Goal: Task Accomplishment & Management: Manage account settings

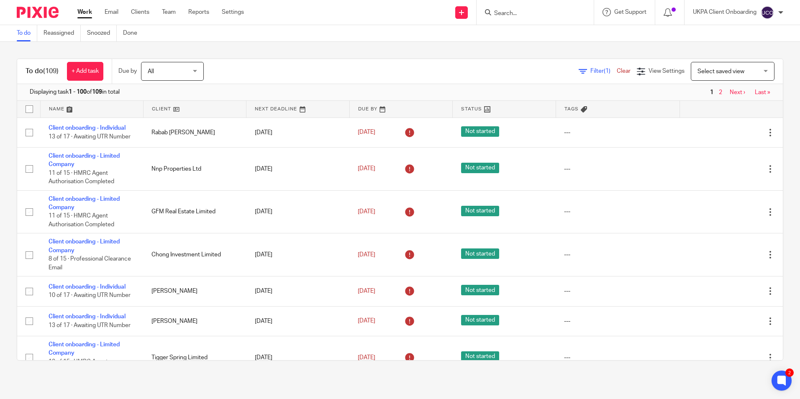
click at [496, 20] on div "You are already signed in." at bounding box center [596, 24] width 392 height 32
click at [502, 13] on div "You are already signed in." at bounding box center [596, 24] width 392 height 32
click at [507, 13] on input "Search" at bounding box center [531, 14] width 75 height 8
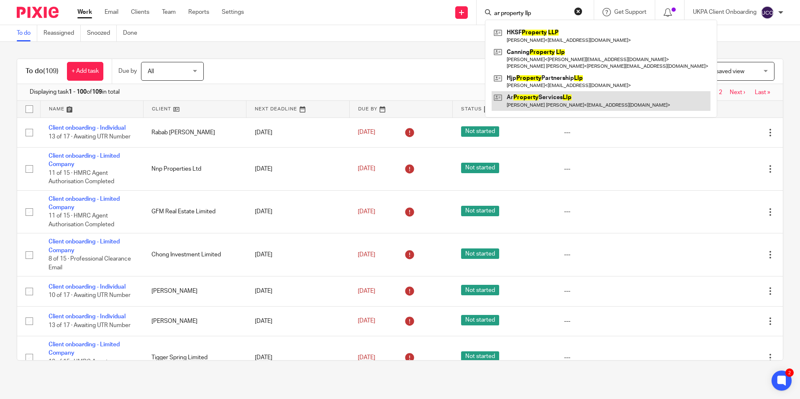
type input "ar property llp"
click at [530, 103] on link at bounding box center [601, 100] width 219 height 19
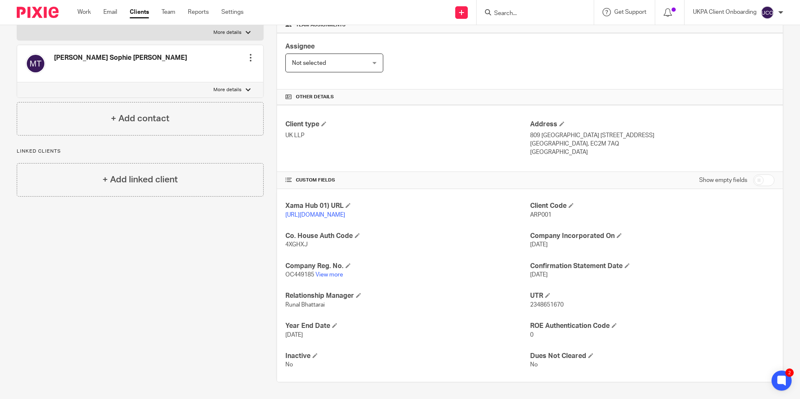
scroll to position [141, 0]
click at [337, 275] on link "View more" at bounding box center [330, 275] width 28 height 6
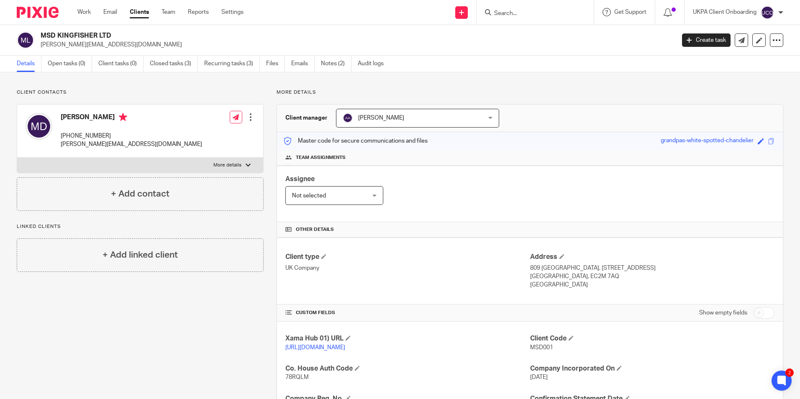
click at [509, 12] on input "Search" at bounding box center [531, 14] width 75 height 8
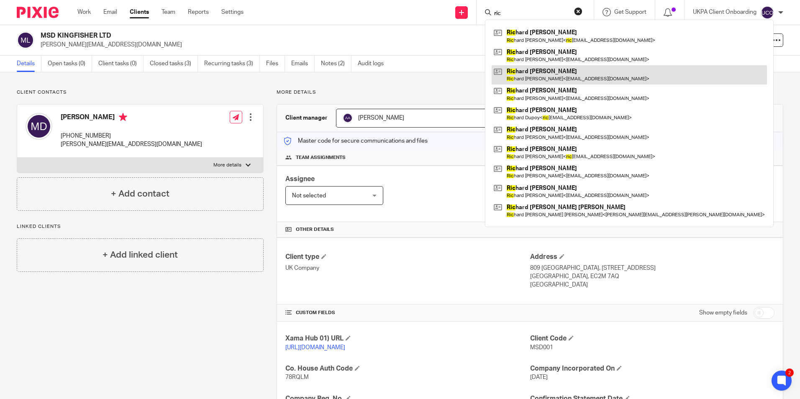
type input "ric"
click at [537, 70] on link at bounding box center [629, 74] width 275 height 19
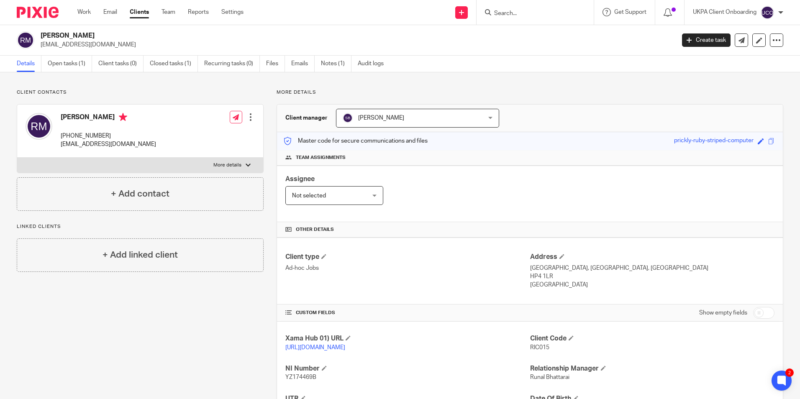
click at [504, 17] on input "Search" at bounding box center [531, 14] width 75 height 8
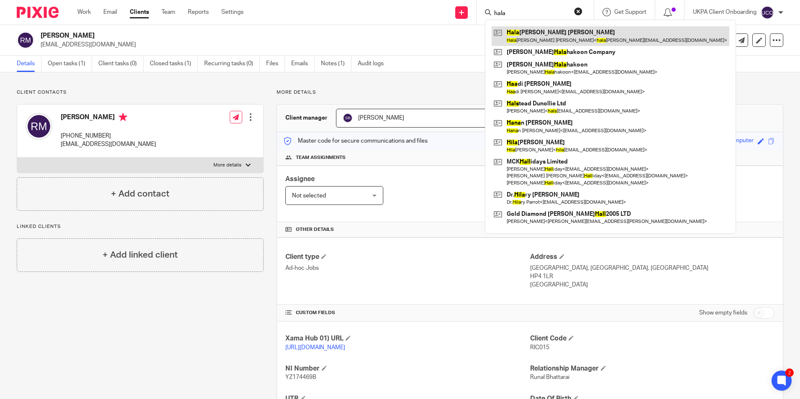
type input "hala"
click at [507, 32] on link at bounding box center [611, 35] width 238 height 19
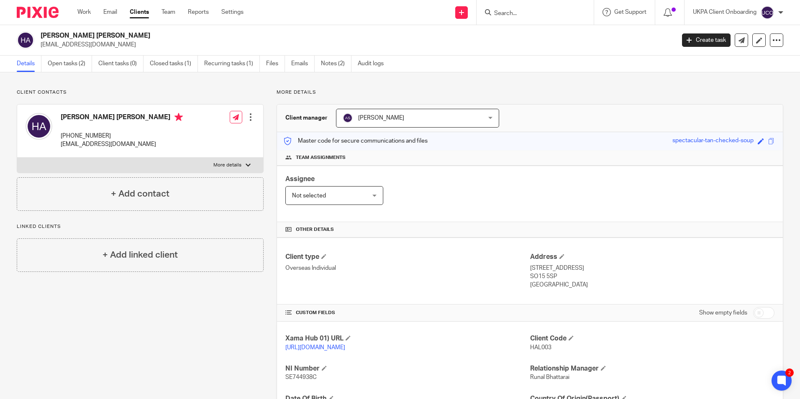
click at [541, 18] on div at bounding box center [535, 12] width 117 height 25
click at [539, 16] on input "Search" at bounding box center [531, 14] width 75 height 8
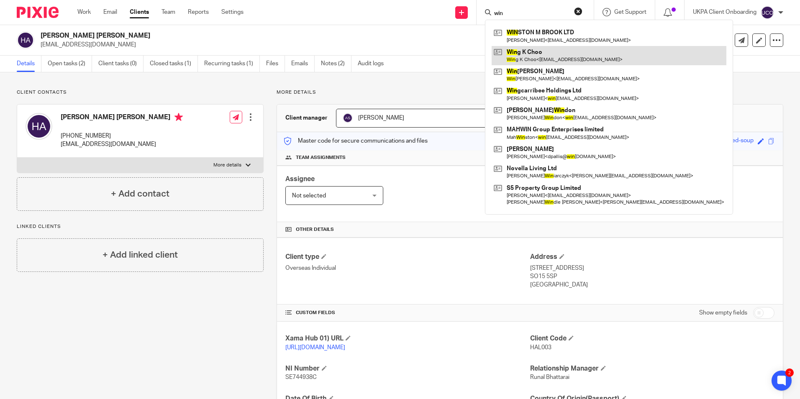
type input "win"
click at [525, 49] on link at bounding box center [609, 55] width 235 height 19
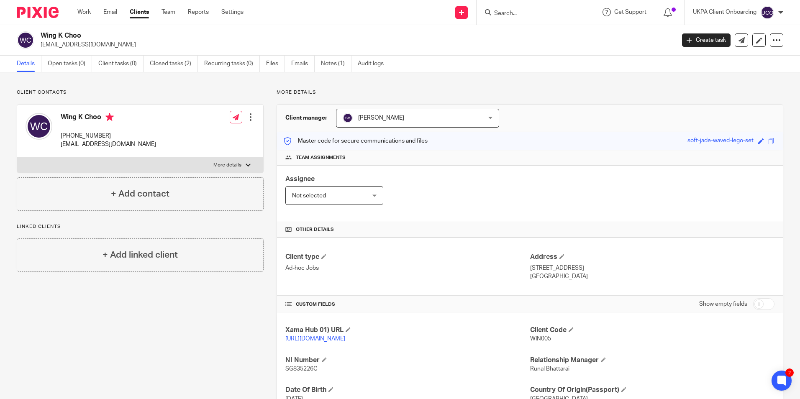
click at [515, 13] on input "Search" at bounding box center [531, 14] width 75 height 8
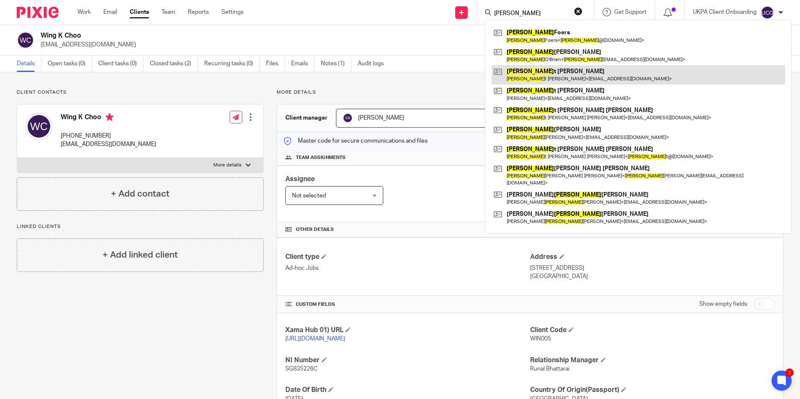
type input "[PERSON_NAME]"
click at [524, 75] on link at bounding box center [638, 74] width 293 height 19
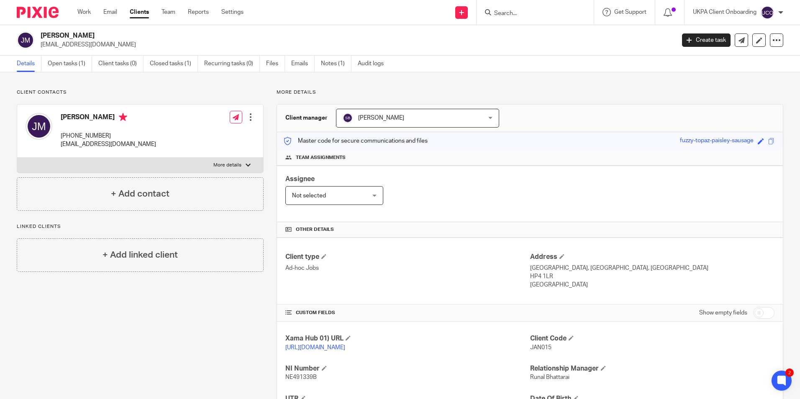
click at [527, 13] on input "Search" at bounding box center [531, 14] width 75 height 8
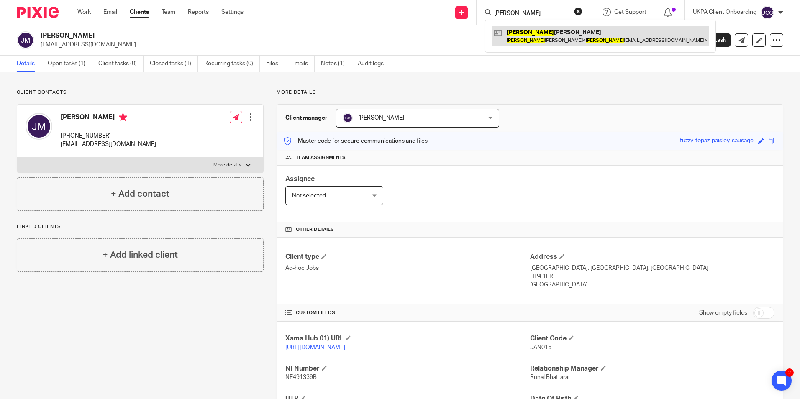
type input "yatin"
click at [536, 40] on link at bounding box center [601, 35] width 218 height 19
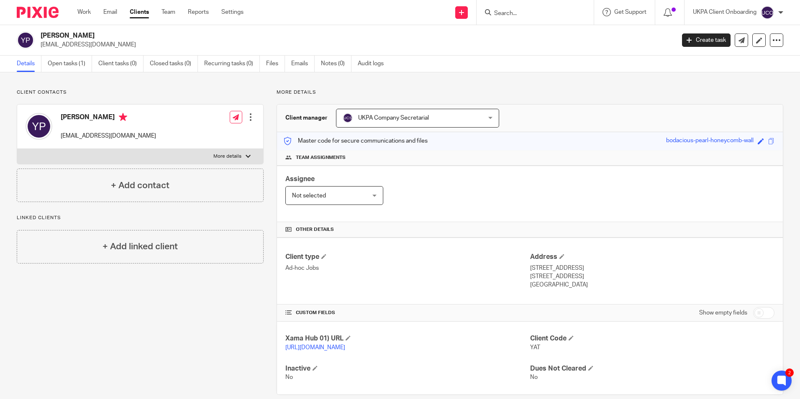
drag, startPoint x: 549, startPoint y: 6, endPoint x: 544, endPoint y: 11, distance: 7.4
click at [545, 9] on div at bounding box center [535, 12] width 117 height 25
click at [542, 14] on input "Search" at bounding box center [531, 14] width 75 height 8
type input "yat"
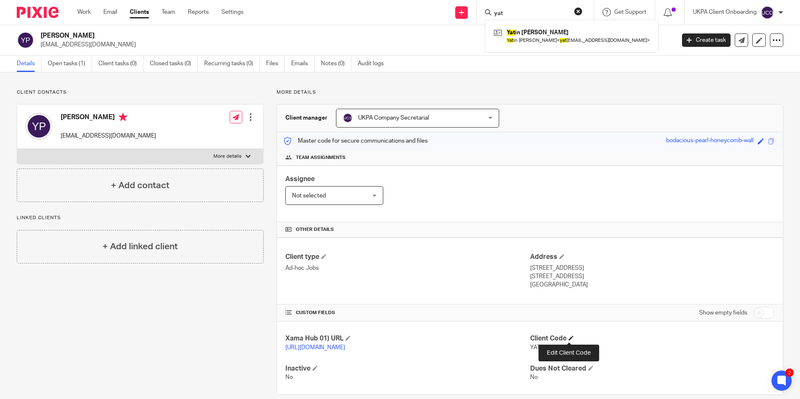
click at [571, 339] on span at bounding box center [571, 338] width 5 height 5
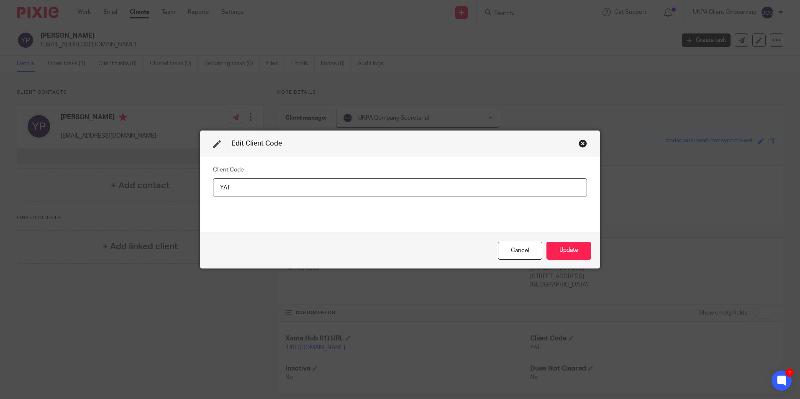
click at [356, 186] on input "YAT" at bounding box center [400, 187] width 374 height 19
type input "YAT001"
click at [573, 248] on button "Update" at bounding box center [569, 251] width 45 height 18
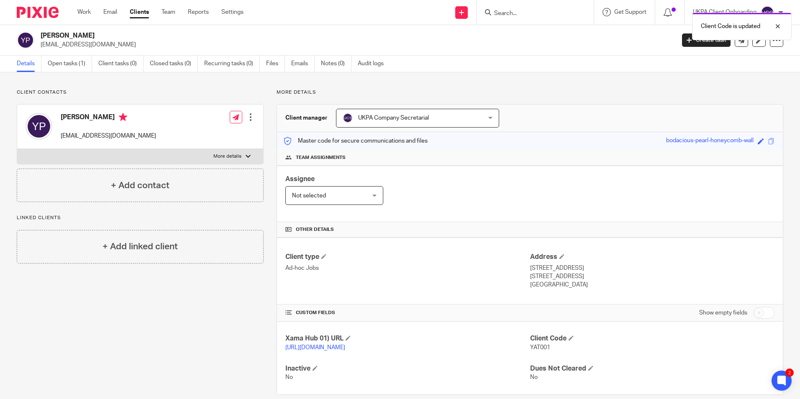
click at [105, 36] on h2 "Yatin Navinchandra Patel" at bounding box center [292, 35] width 503 height 9
copy div "Yatin Navinchandra Patel"
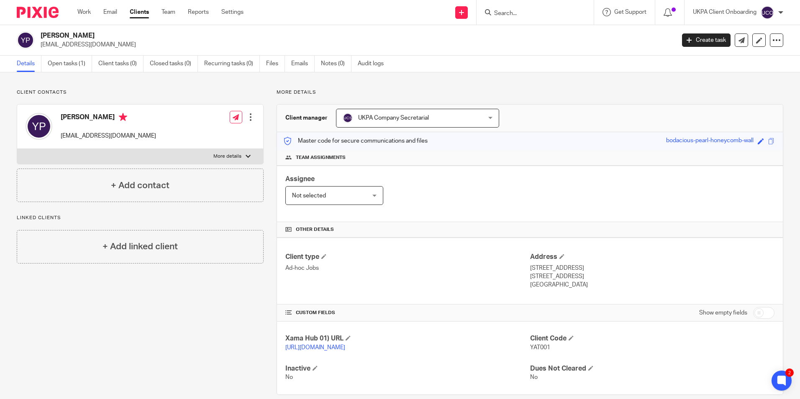
click at [519, 18] on div at bounding box center [535, 12] width 117 height 25
click at [518, 13] on input "Search" at bounding box center [531, 14] width 75 height 8
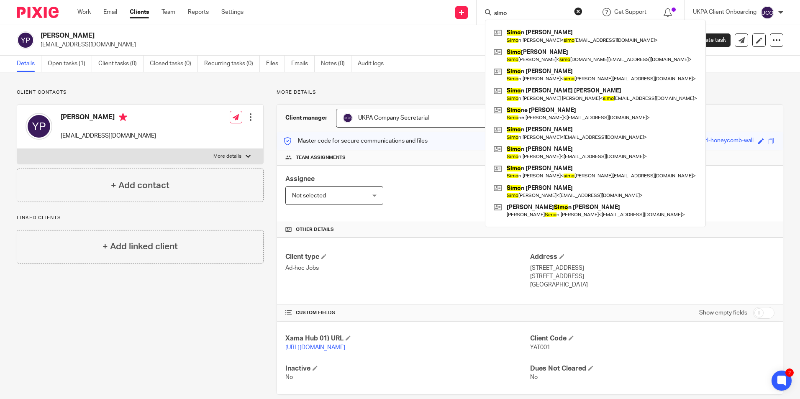
type input "simo"
click at [525, 13] on input "simo" at bounding box center [531, 14] width 75 height 8
click at [535, 77] on link at bounding box center [596, 74] width 208 height 19
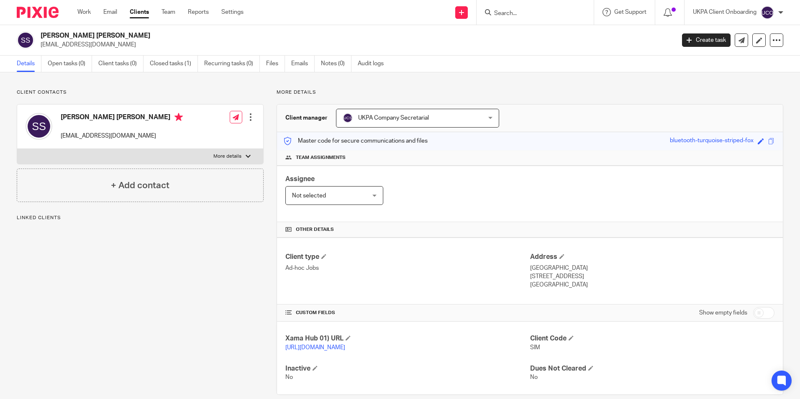
click at [111, 38] on h2 "[PERSON_NAME] [PERSON_NAME]" at bounding box center [292, 35] width 503 height 9
click at [571, 338] on span at bounding box center [571, 338] width 5 height 5
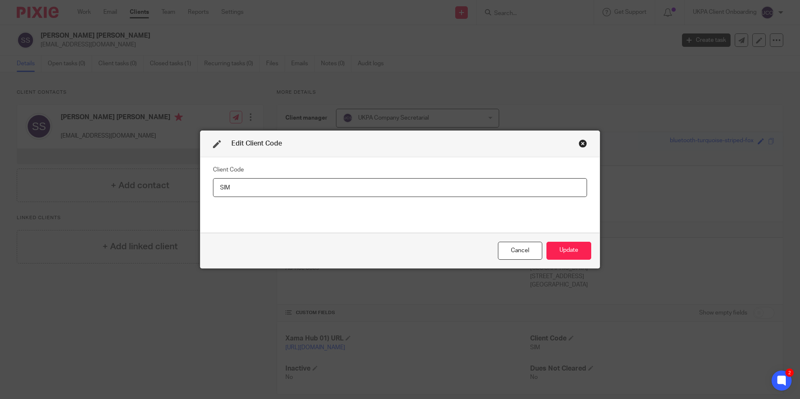
click at [367, 190] on input "SIM" at bounding box center [400, 187] width 374 height 19
type input "SIM015"
click at [573, 253] on button "Update" at bounding box center [569, 251] width 45 height 18
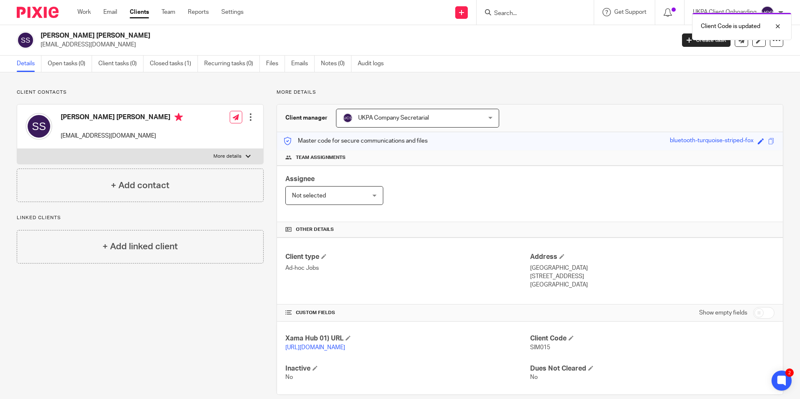
click at [116, 33] on h2 "Simon John Alexander Spacey" at bounding box center [292, 35] width 503 height 9
copy div "Simon John Alexander Spacey"
drag, startPoint x: 526, startPoint y: 22, endPoint x: 524, endPoint y: 18, distance: 5.1
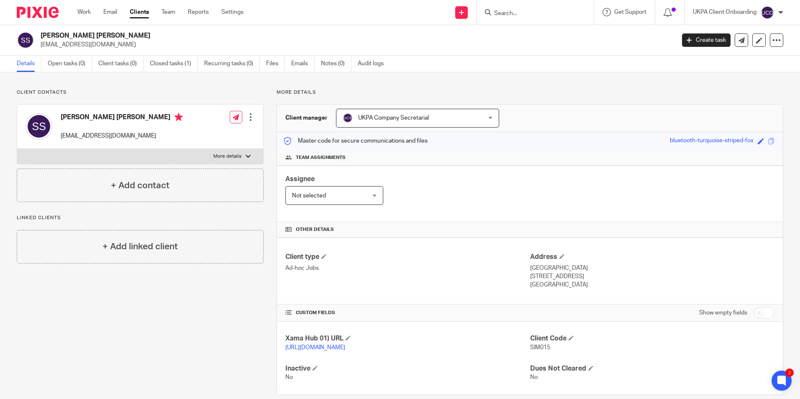
click at [526, 20] on div at bounding box center [535, 12] width 117 height 25
click at [524, 18] on form at bounding box center [538, 12] width 89 height 10
click at [523, 13] on input "Search" at bounding box center [531, 14] width 75 height 8
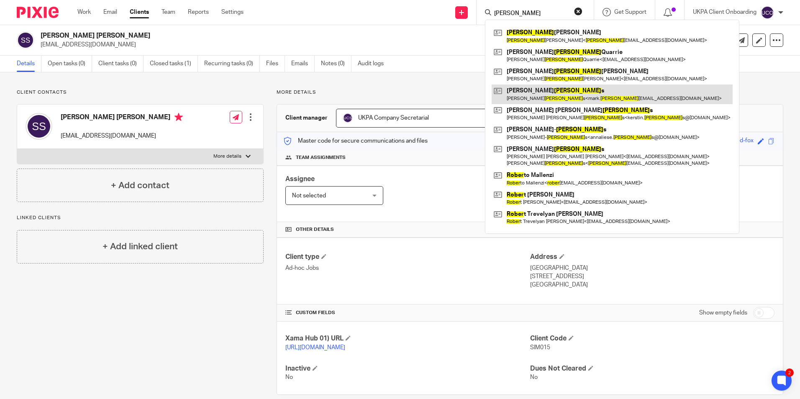
type input "roger"
click at [537, 96] on link at bounding box center [612, 94] width 241 height 19
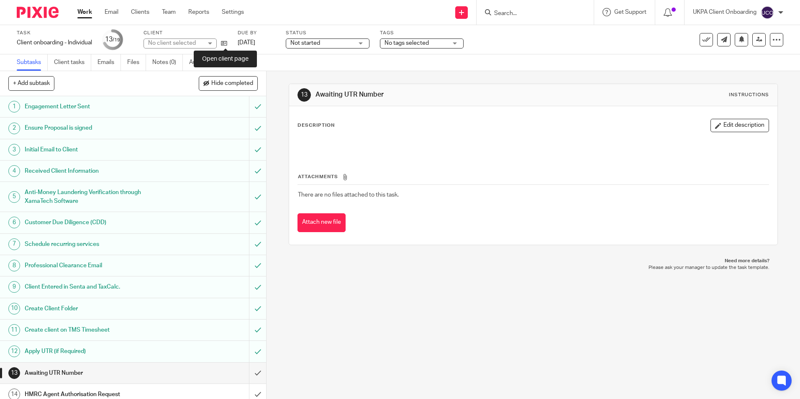
click at [227, 45] on icon at bounding box center [224, 43] width 6 height 6
click at [505, 8] on form at bounding box center [538, 12] width 89 height 10
click at [507, 15] on input "Search" at bounding box center [531, 14] width 75 height 8
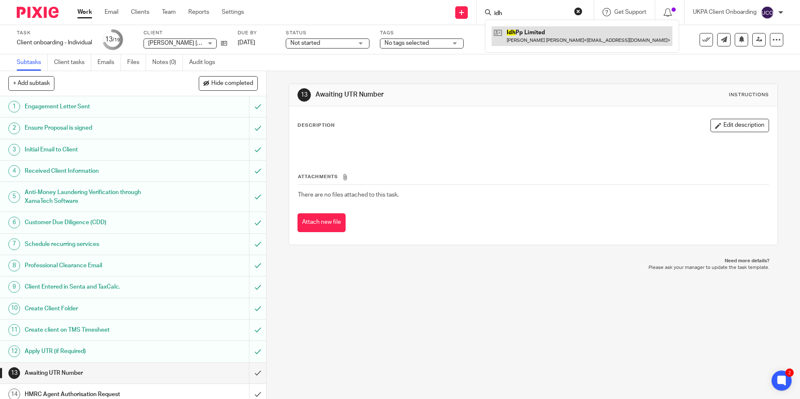
type input "idh"
click at [520, 32] on link at bounding box center [582, 35] width 181 height 19
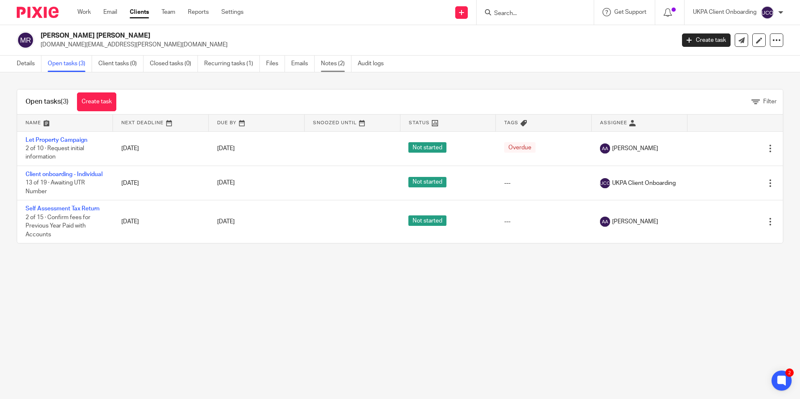
click at [343, 63] on link "Notes (2)" at bounding box center [336, 64] width 31 height 16
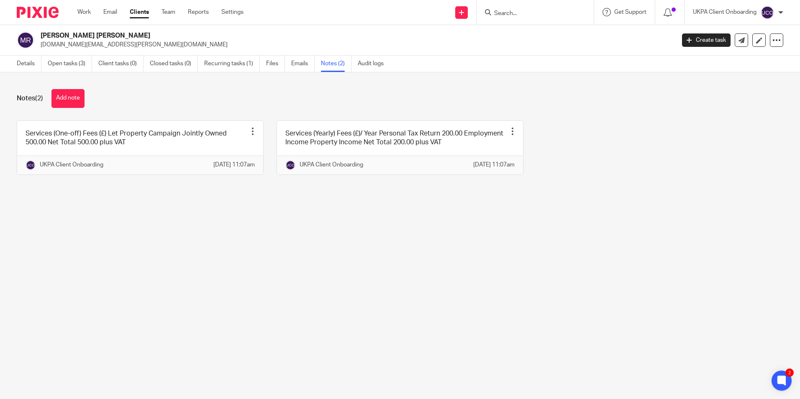
click at [513, 13] on input "Search" at bounding box center [531, 14] width 75 height 8
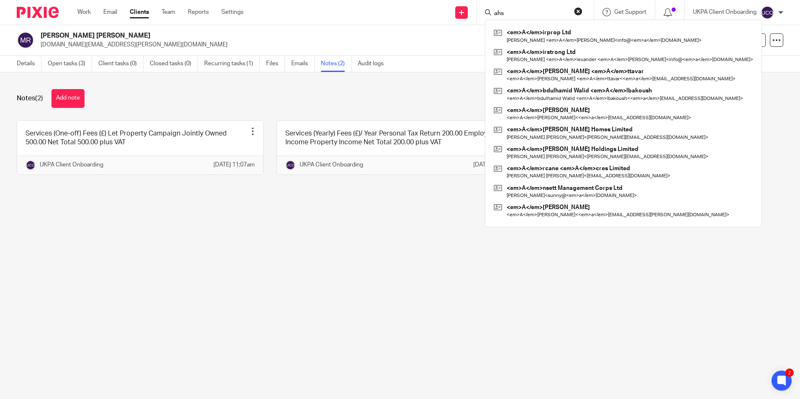
type input "ahsa"
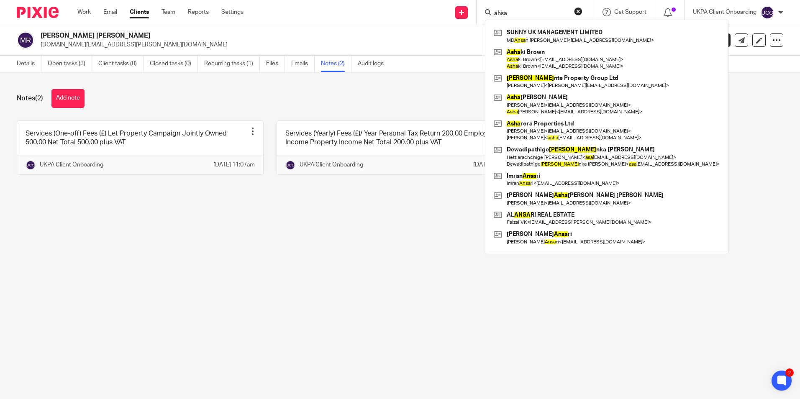
click at [520, 11] on input "ahsa" at bounding box center [531, 14] width 75 height 8
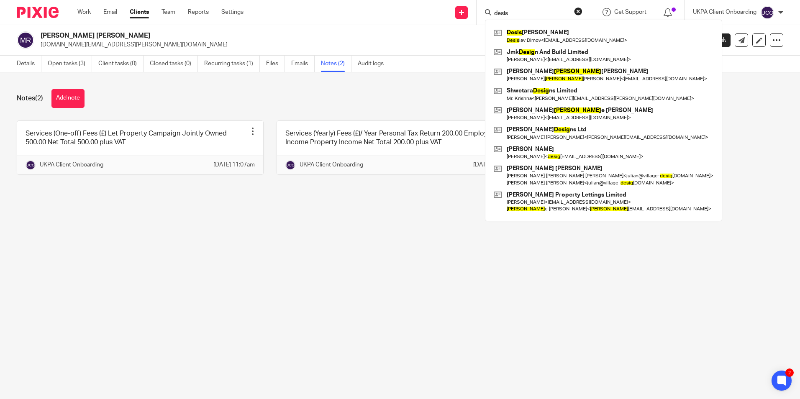
click at [526, 16] on input "desis" at bounding box center [531, 14] width 75 height 8
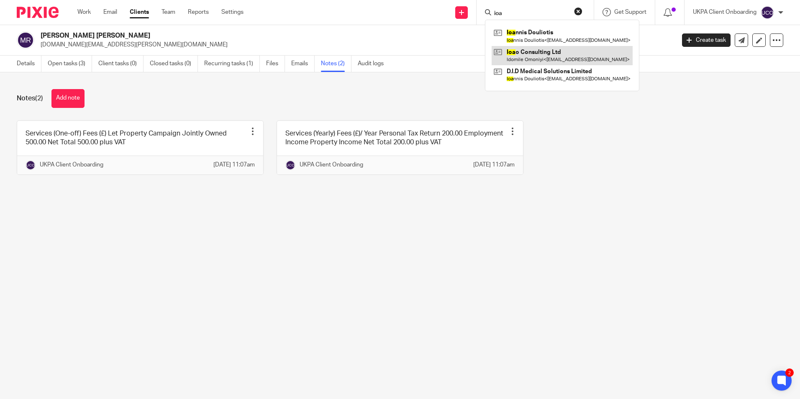
type input "ioa"
click at [531, 56] on link at bounding box center [562, 55] width 141 height 19
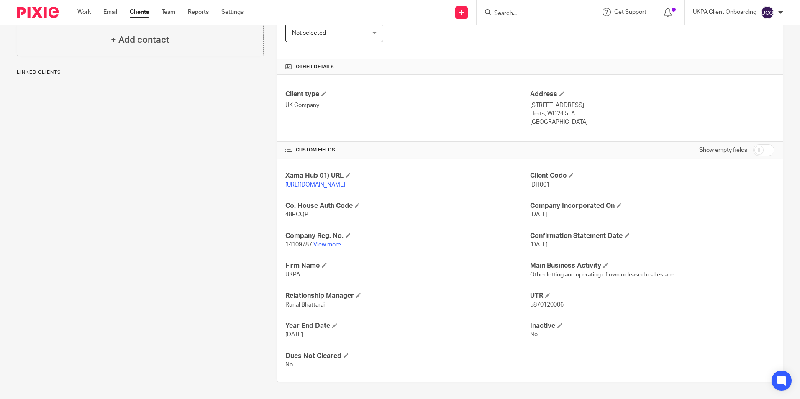
scroll to position [171, 0]
click at [335, 246] on link "View more" at bounding box center [328, 245] width 28 height 6
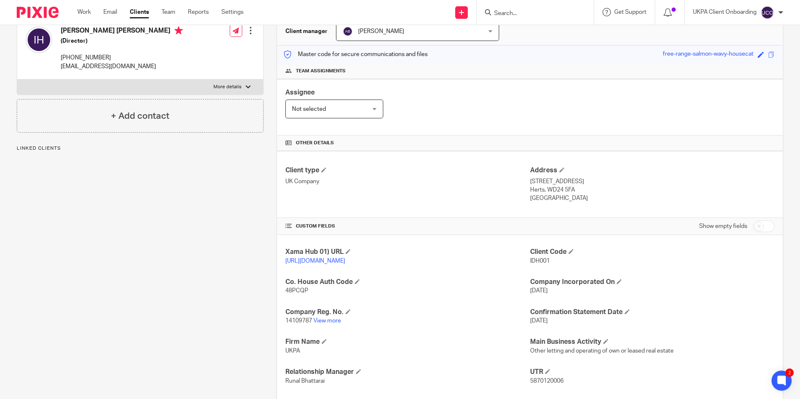
scroll to position [4, 0]
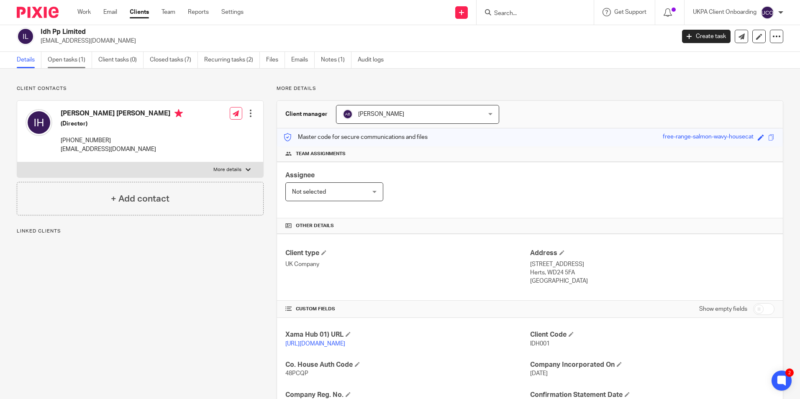
click at [79, 55] on link "Open tasks (1)" at bounding box center [70, 60] width 44 height 16
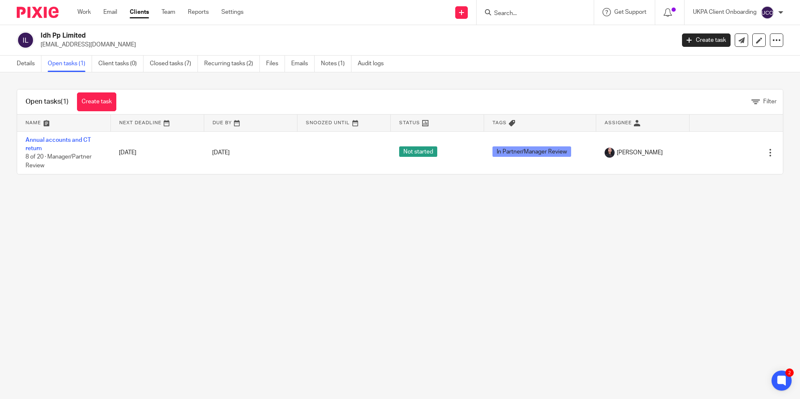
drag, startPoint x: 545, startPoint y: 19, endPoint x: 541, endPoint y: 14, distance: 5.7
click at [544, 17] on div at bounding box center [535, 12] width 117 height 25
click at [541, 14] on input "Search" at bounding box center [531, 14] width 75 height 8
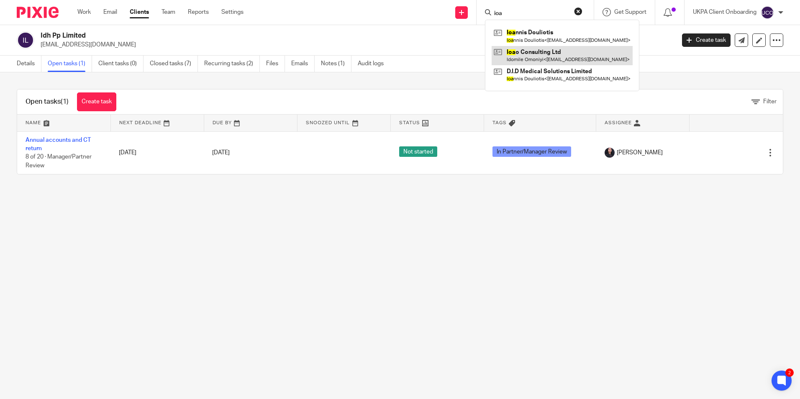
type input "ioa"
click at [536, 59] on link at bounding box center [562, 55] width 141 height 19
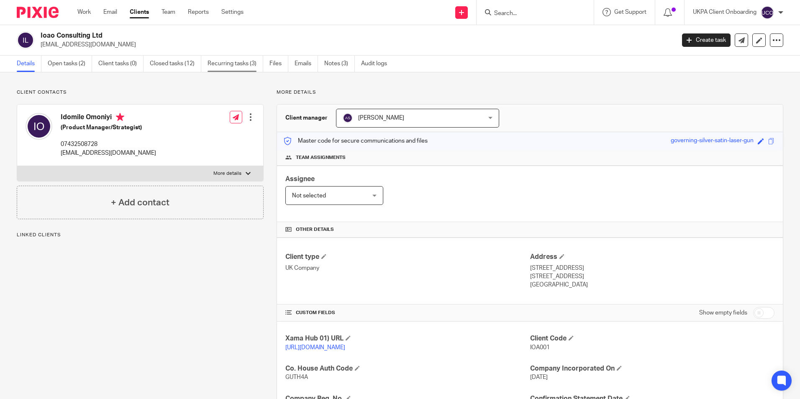
click at [234, 69] on link "Recurring tasks (3)" at bounding box center [236, 64] width 56 height 16
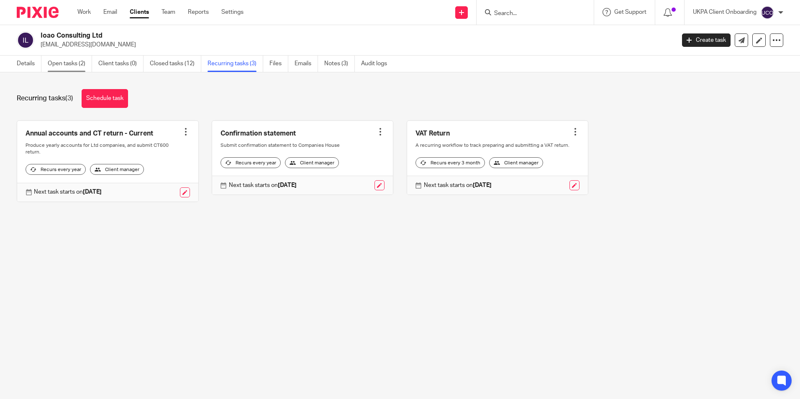
click at [80, 63] on link "Open tasks (2)" at bounding box center [70, 64] width 44 height 16
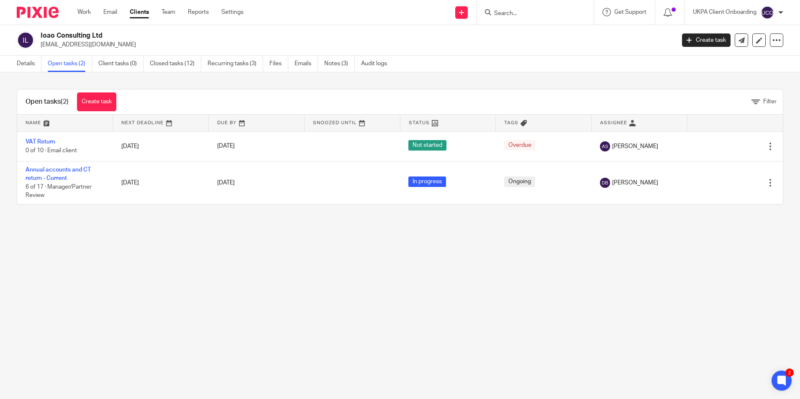
drag, startPoint x: 41, startPoint y: 139, endPoint x: 255, endPoint y: 244, distance: 237.8
click at [255, 244] on main "Ioao Consulting Ltd [EMAIL_ADDRESS][DOMAIN_NAME] Create task Update from Compan…" at bounding box center [400, 199] width 800 height 399
click at [232, 63] on link "Recurring tasks (3)" at bounding box center [236, 64] width 56 height 16
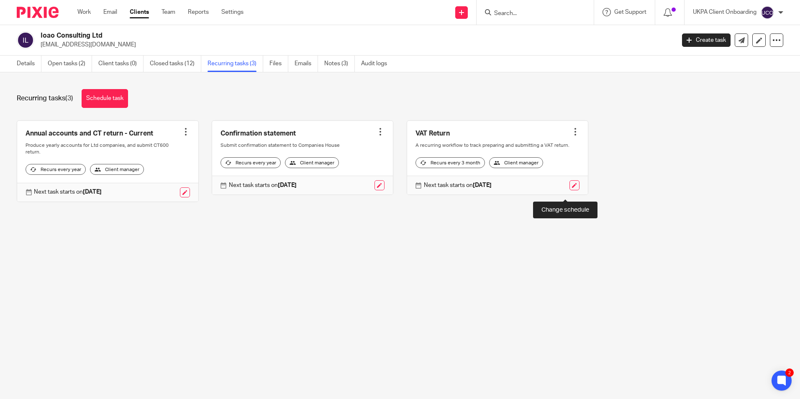
click at [570, 190] on link at bounding box center [575, 185] width 10 height 10
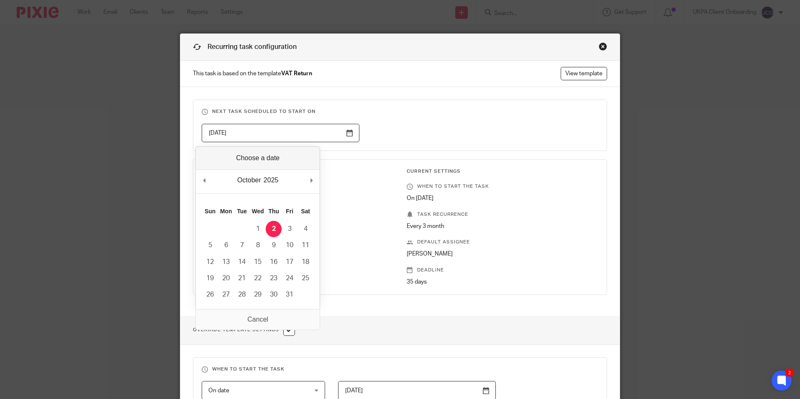
drag, startPoint x: 342, startPoint y: 133, endPoint x: 301, endPoint y: 163, distance: 50.7
click at [342, 134] on input "2025-10-02" at bounding box center [281, 133] width 158 height 19
type input "2025-10-01"
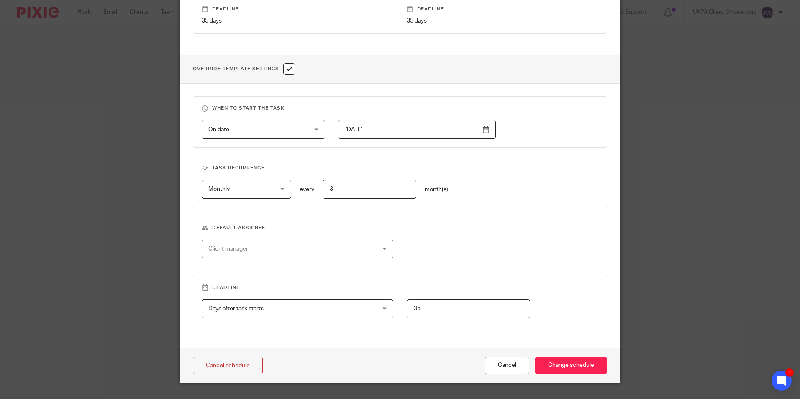
scroll to position [279, 0]
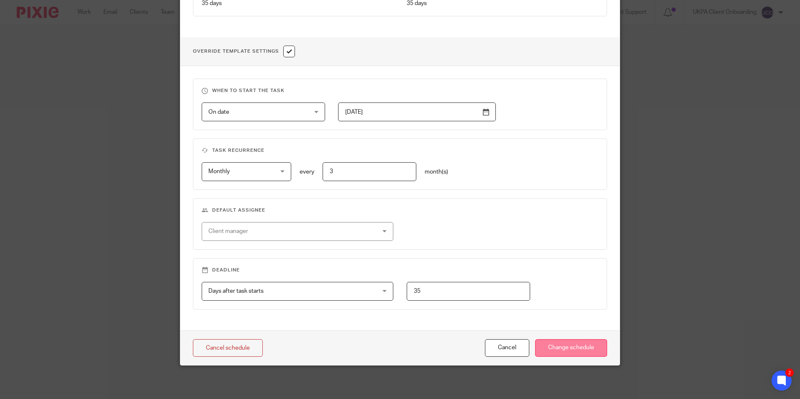
click at [548, 344] on input "Change schedule" at bounding box center [571, 349] width 72 height 18
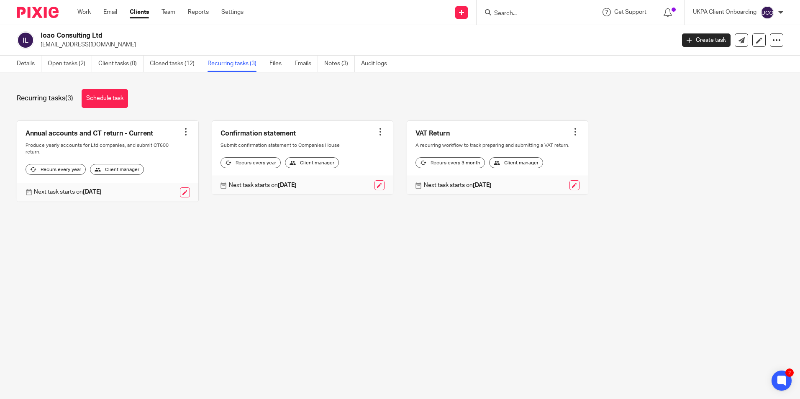
click at [527, 13] on input "Search" at bounding box center [531, 14] width 75 height 8
paste input "Aurora.Martinez@law.ac.uk>"
type input "Aurora.Martinez@law.ac.uk>"
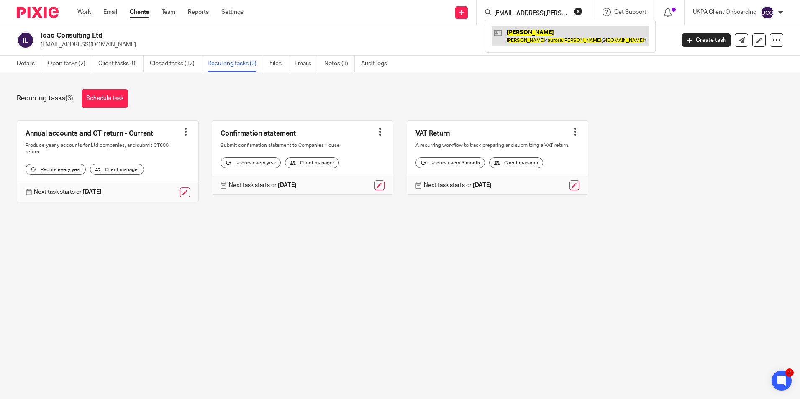
click at [537, 40] on link at bounding box center [570, 35] width 157 height 19
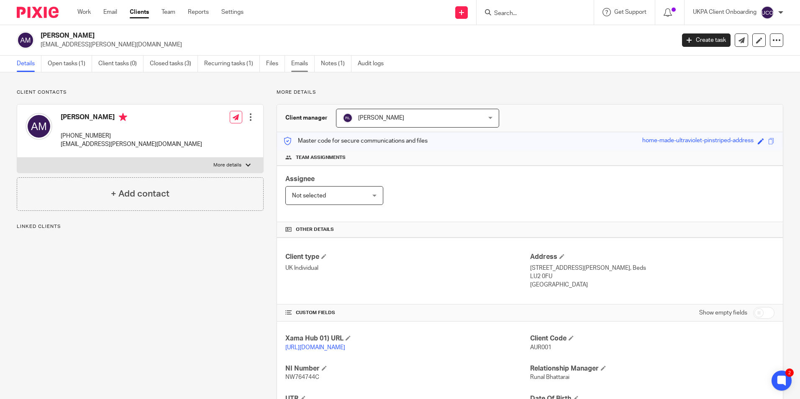
drag, startPoint x: 330, startPoint y: 65, endPoint x: 314, endPoint y: 65, distance: 15.5
click at [330, 65] on link "Notes (1)" at bounding box center [336, 64] width 31 height 16
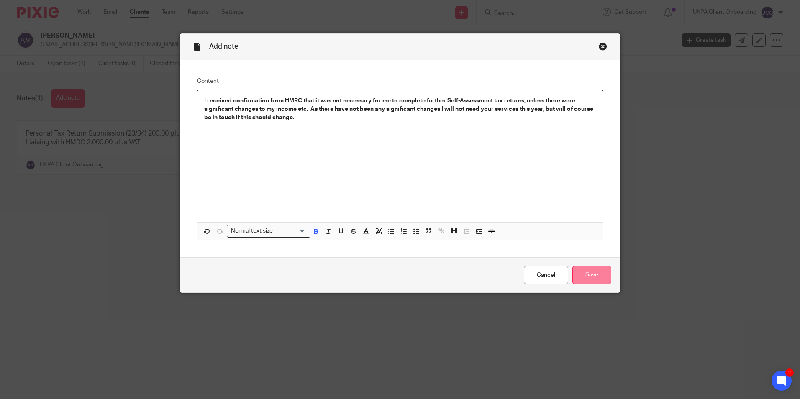
click at [584, 273] on input "Save" at bounding box center [592, 275] width 39 height 18
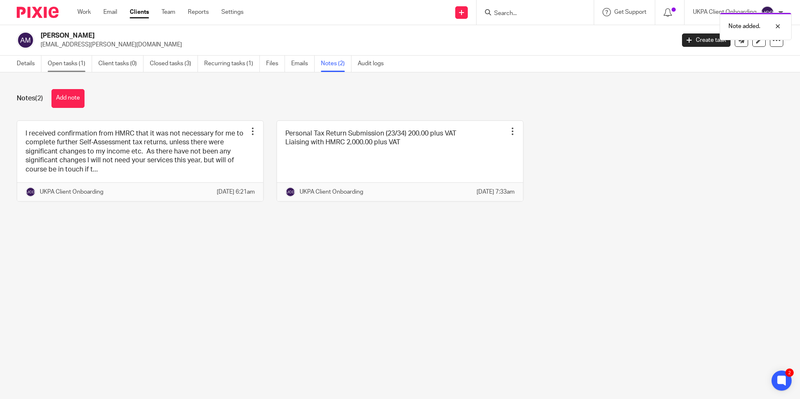
click at [83, 63] on link "Open tasks (1)" at bounding box center [70, 64] width 44 height 16
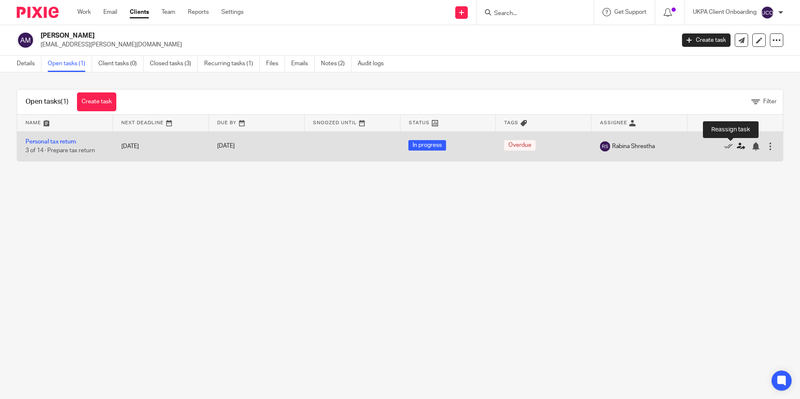
click at [737, 149] on icon at bounding box center [741, 146] width 8 height 8
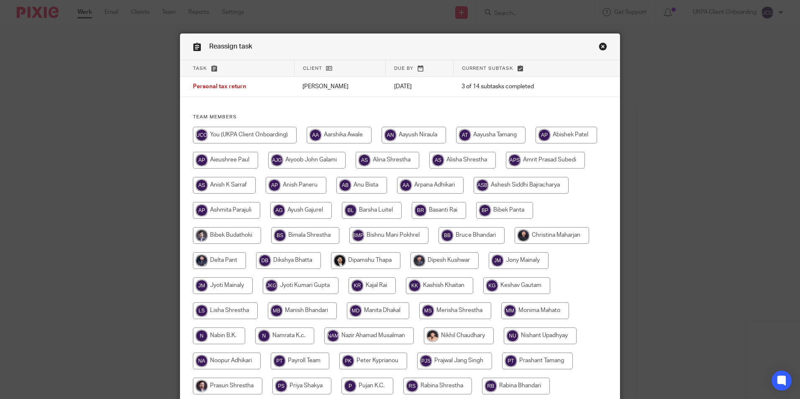
scroll to position [209, 0]
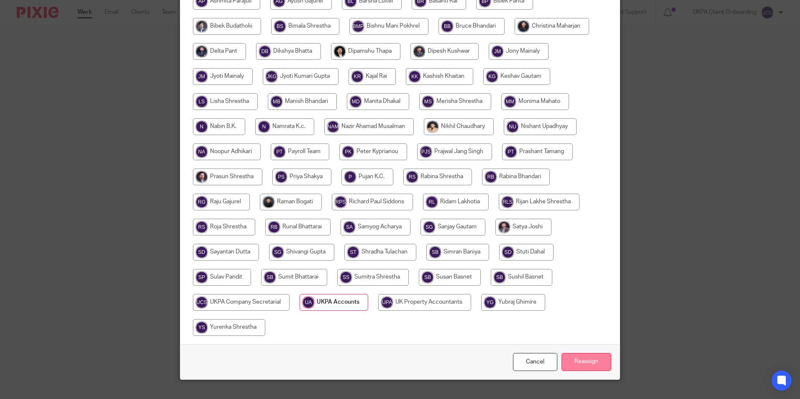
click at [591, 360] on input "Reassign" at bounding box center [587, 362] width 50 height 18
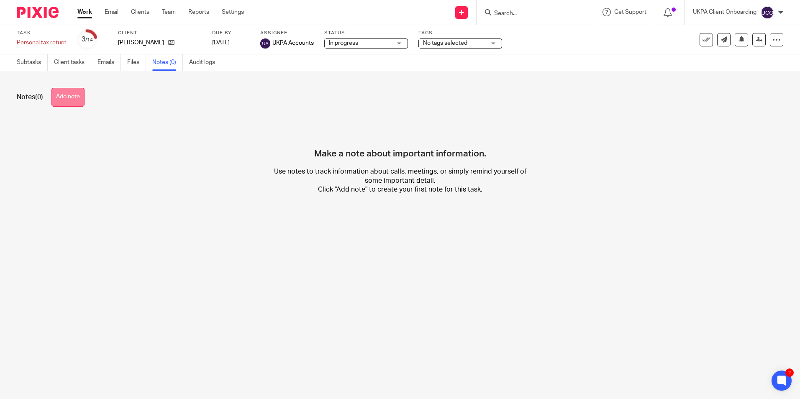
click at [67, 97] on button "Add note" at bounding box center [67, 97] width 33 height 19
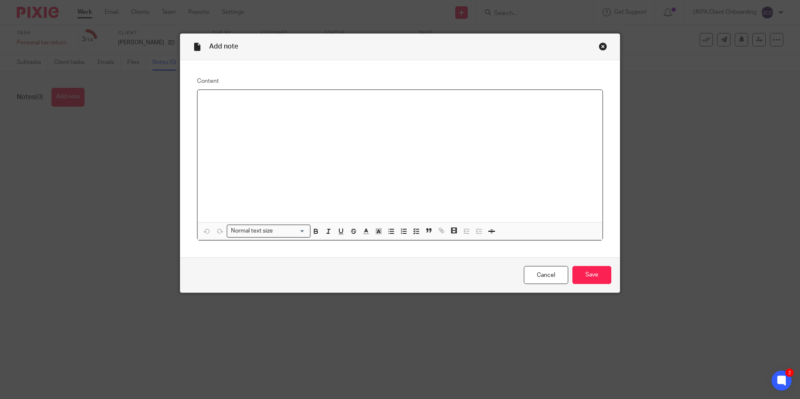
click at [239, 117] on div at bounding box center [400, 156] width 405 height 132
paste div
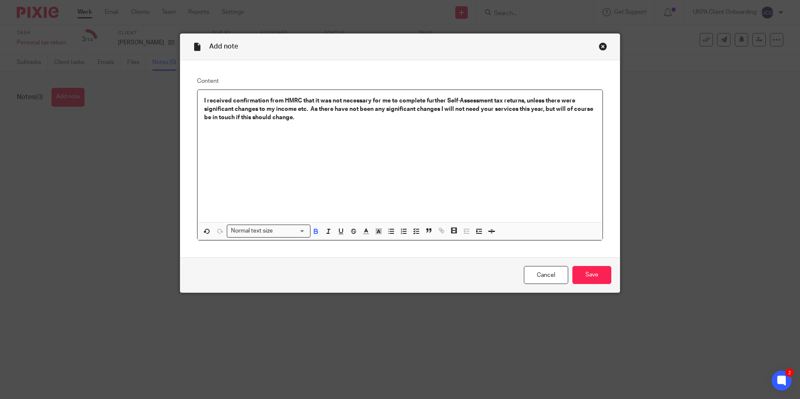
click at [204, 99] on strong "I received confirmation from HMRC that it was not necessary for me to complete …" at bounding box center [399, 109] width 391 height 23
click at [401, 101] on strong "Client received confirmation from HMRC that it was not necessary for me to comp…" at bounding box center [399, 109] width 391 height 23
click at [273, 108] on strong "Client received confirmation from HMRC that it was not necessary for her to com…" at bounding box center [399, 109] width 391 height 23
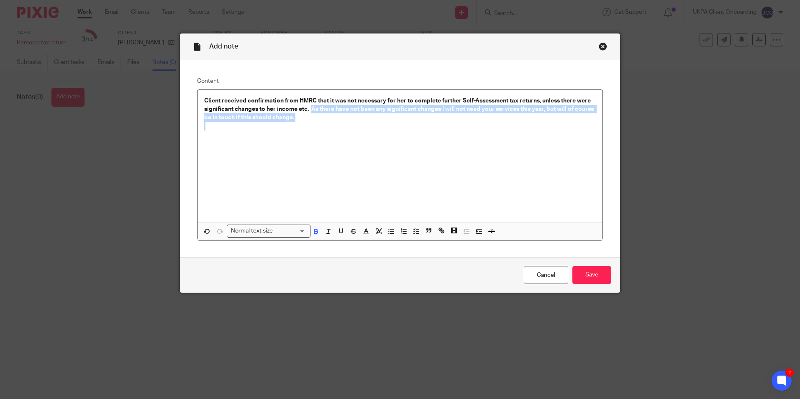
drag, startPoint x: 309, startPoint y: 109, endPoint x: 328, endPoint y: 125, distance: 24.4
click at [328, 125] on div "Client received confirmation from HMRC that it was not necessary for her to com…" at bounding box center [400, 156] width 405 height 132
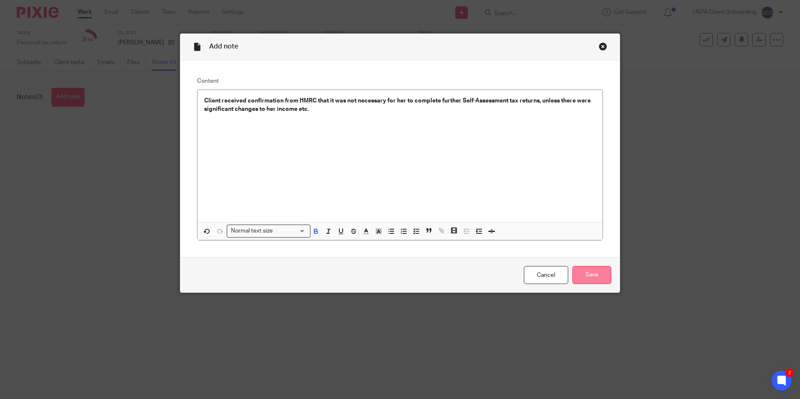
click at [592, 270] on input "Save" at bounding box center [592, 275] width 39 height 18
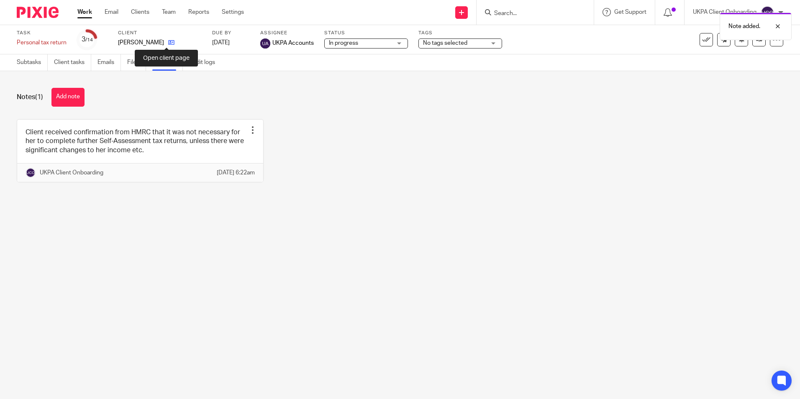
click at [168, 42] on icon at bounding box center [171, 42] width 6 height 6
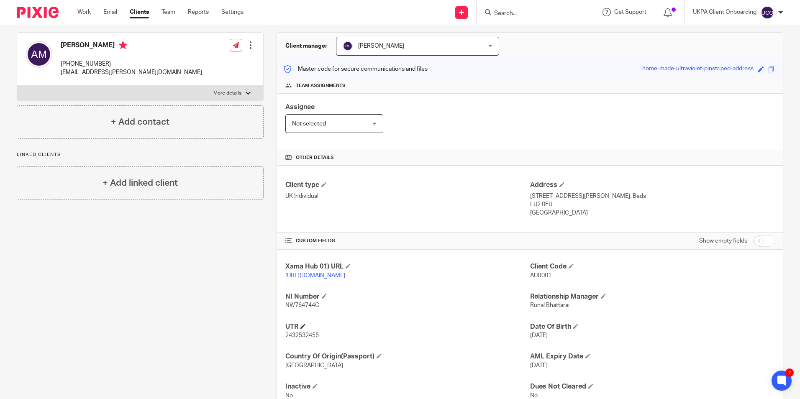
scroll to position [111, 0]
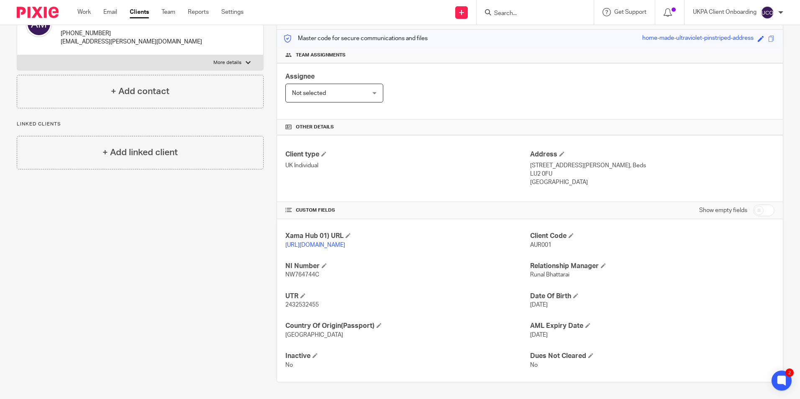
click at [293, 306] on span "2432532455" at bounding box center [302, 305] width 33 height 6
copy span "2432532455"
click at [514, 16] on input "Search" at bounding box center [531, 14] width 75 height 8
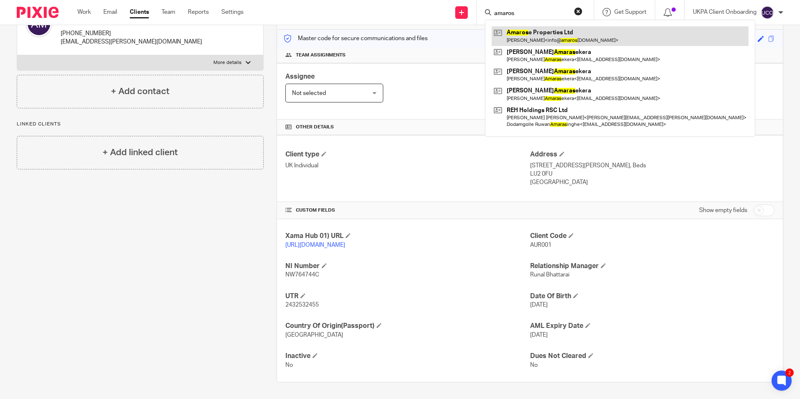
type input "amaros"
click at [517, 37] on link at bounding box center [620, 35] width 257 height 19
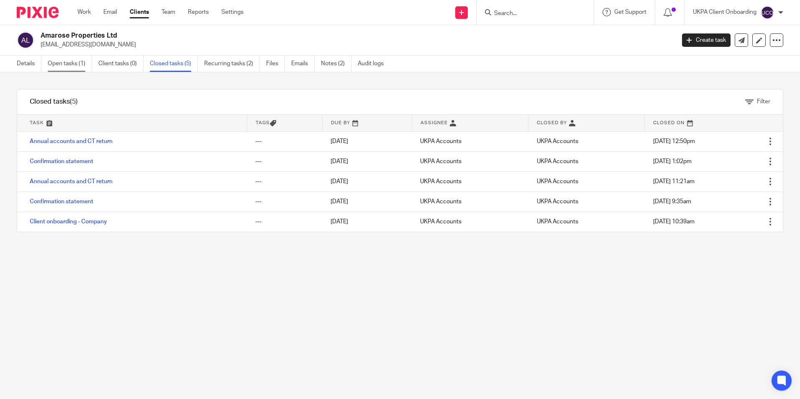
click at [69, 65] on link "Open tasks (1)" at bounding box center [70, 64] width 44 height 16
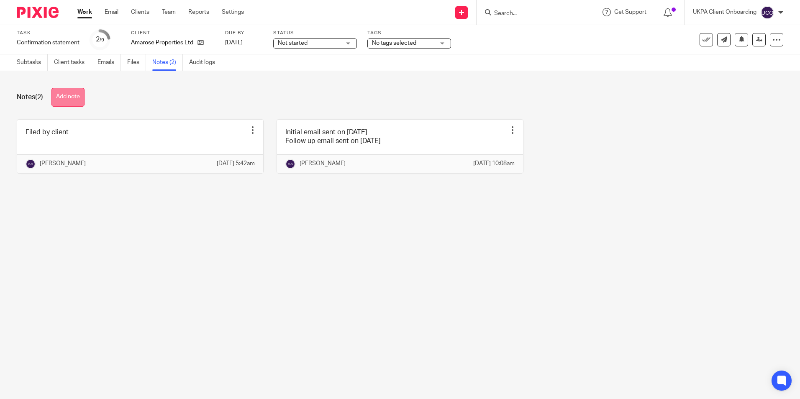
click at [72, 98] on button "Add note" at bounding box center [67, 97] width 33 height 19
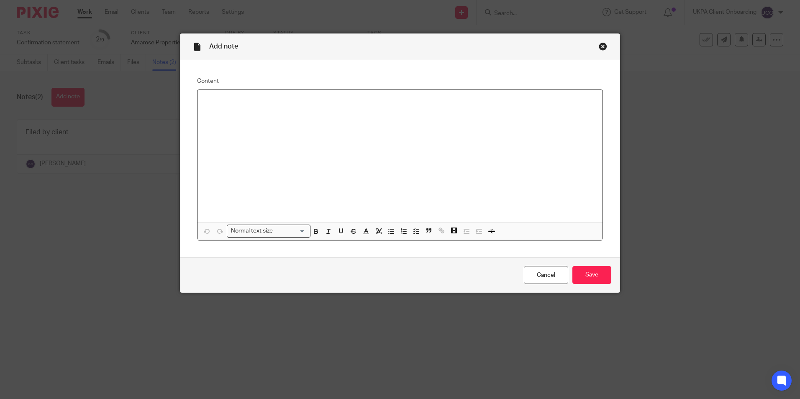
click at [296, 131] on div at bounding box center [400, 156] width 405 height 132
click at [579, 273] on input "Save" at bounding box center [592, 275] width 39 height 18
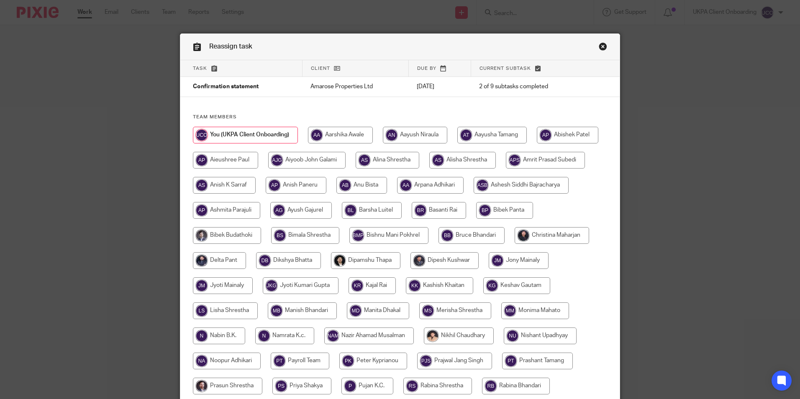
scroll to position [224, 0]
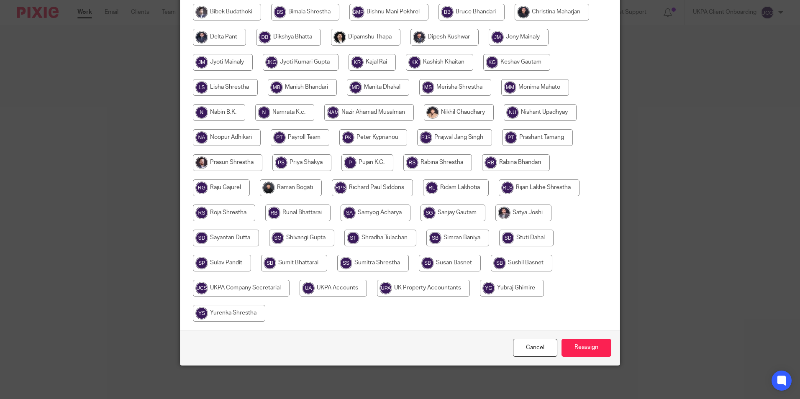
click at [290, 288] on input "radio" at bounding box center [241, 288] width 97 height 17
radio input "true"
click at [574, 345] on input "Reassign" at bounding box center [587, 348] width 50 height 18
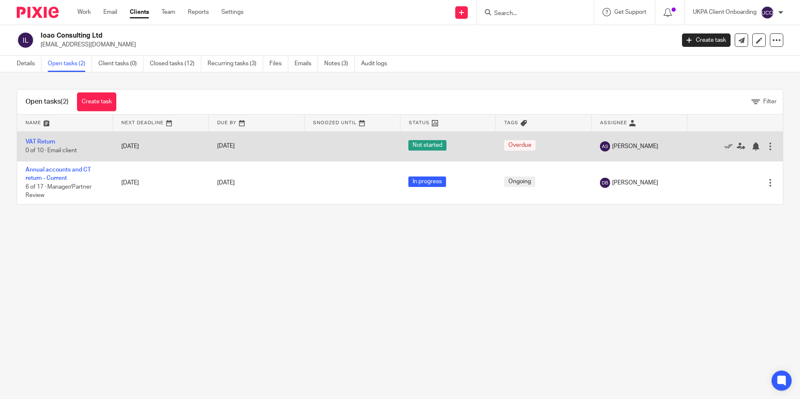
click at [767, 147] on div at bounding box center [771, 146] width 8 height 8
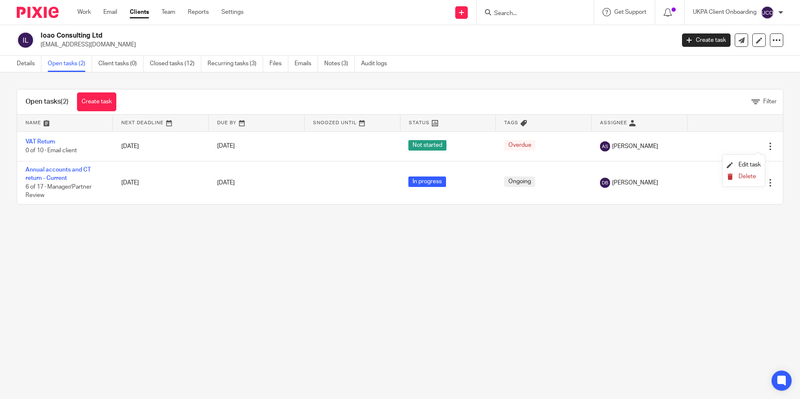
click at [736, 177] on button "Delete" at bounding box center [744, 177] width 34 height 7
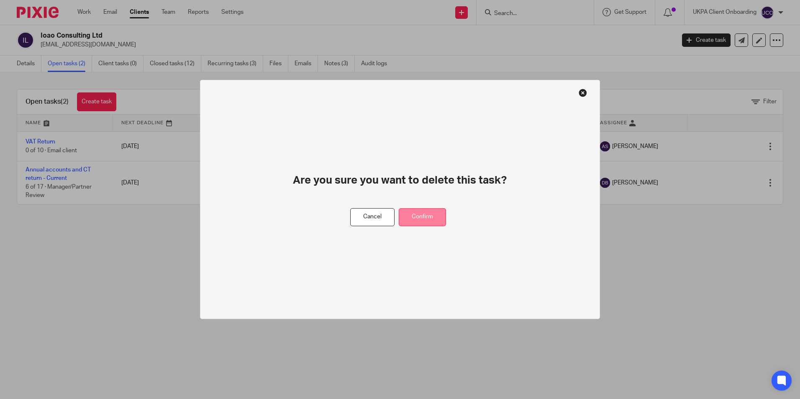
click at [409, 213] on button "Confirm" at bounding box center [422, 217] width 47 height 18
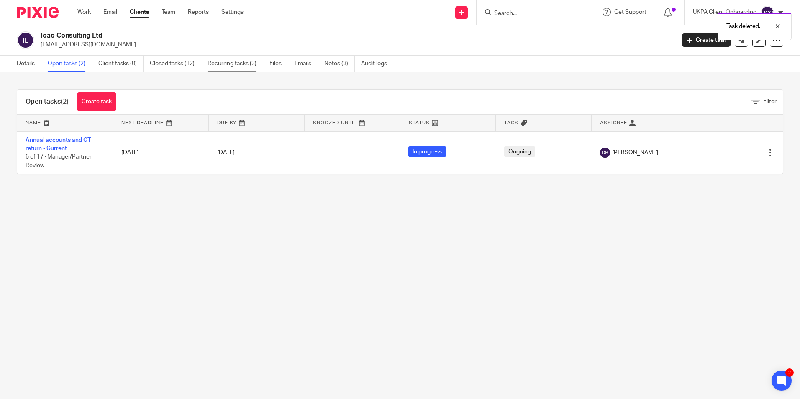
click at [252, 65] on link "Recurring tasks (3)" at bounding box center [236, 64] width 56 height 16
